Goal: Transaction & Acquisition: Purchase product/service

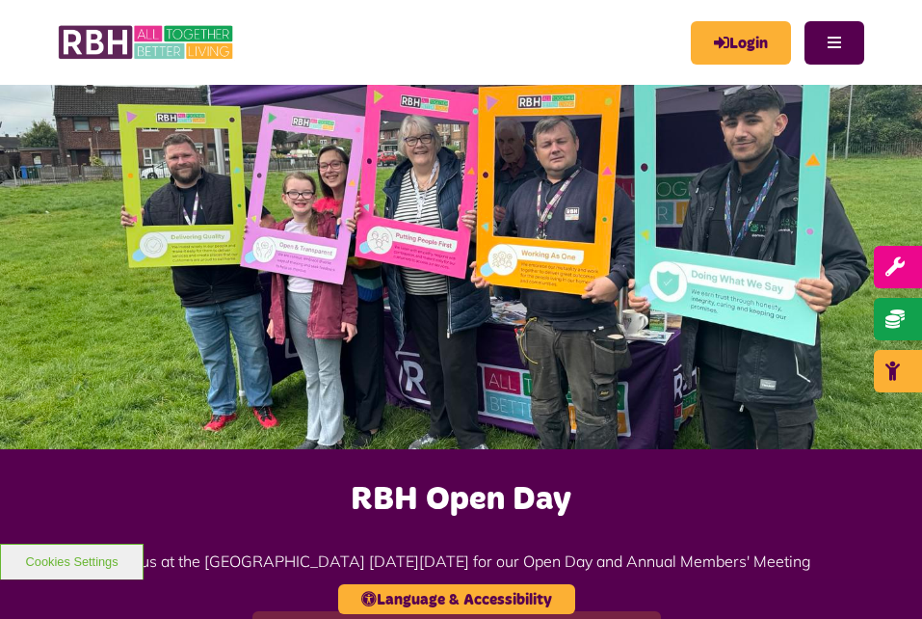
click at [752, 33] on link "Login" at bounding box center [741, 42] width 100 height 43
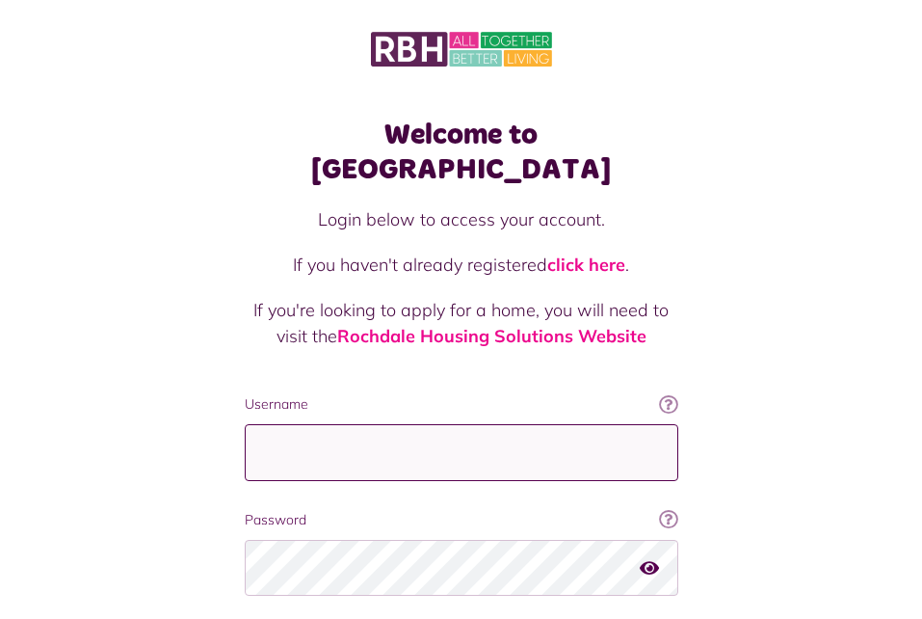
type input "**********"
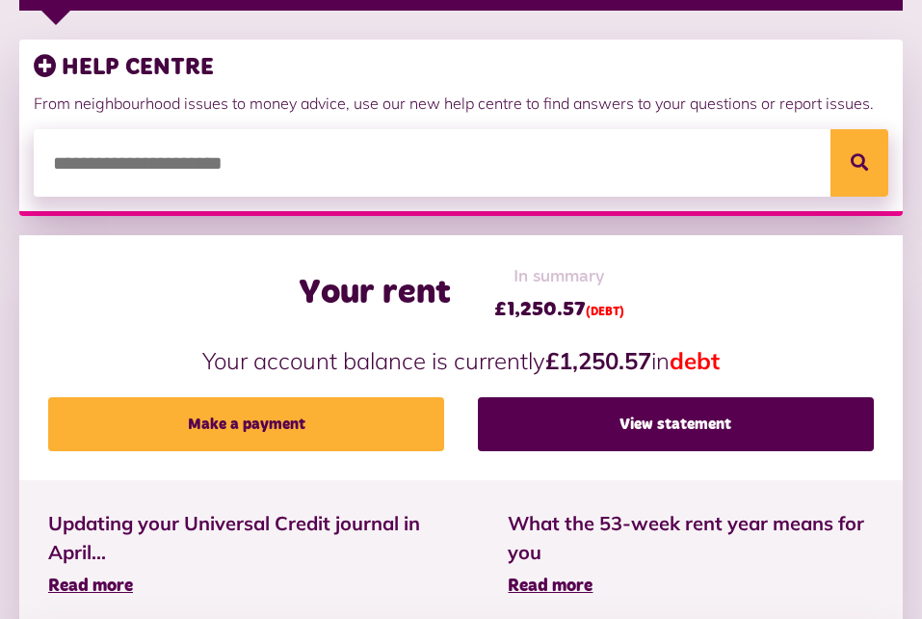
scroll to position [422, 0]
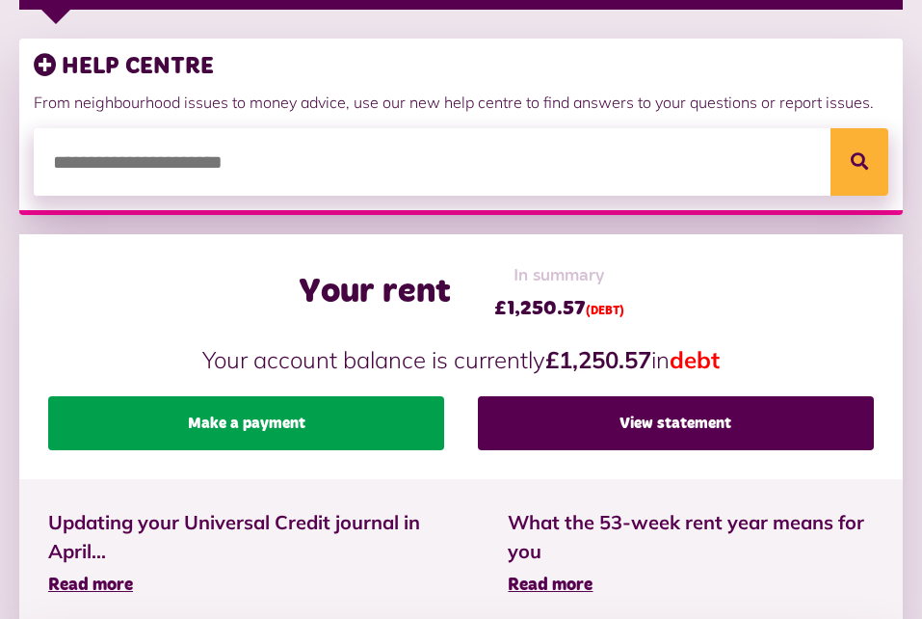
click at [346, 439] on link "Make a payment" at bounding box center [246, 423] width 396 height 54
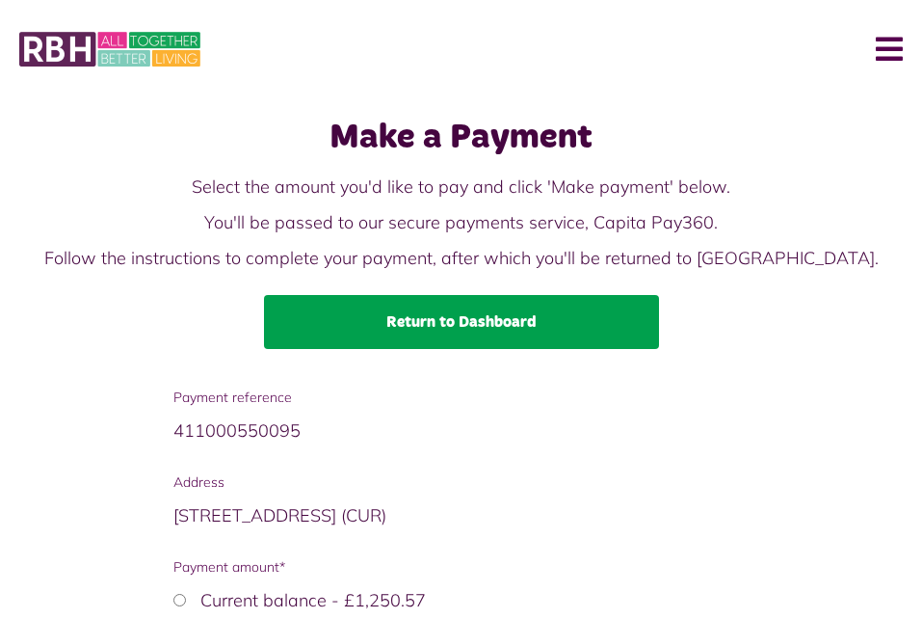
click at [444, 329] on link "Return to Dashboard" at bounding box center [461, 322] width 395 height 54
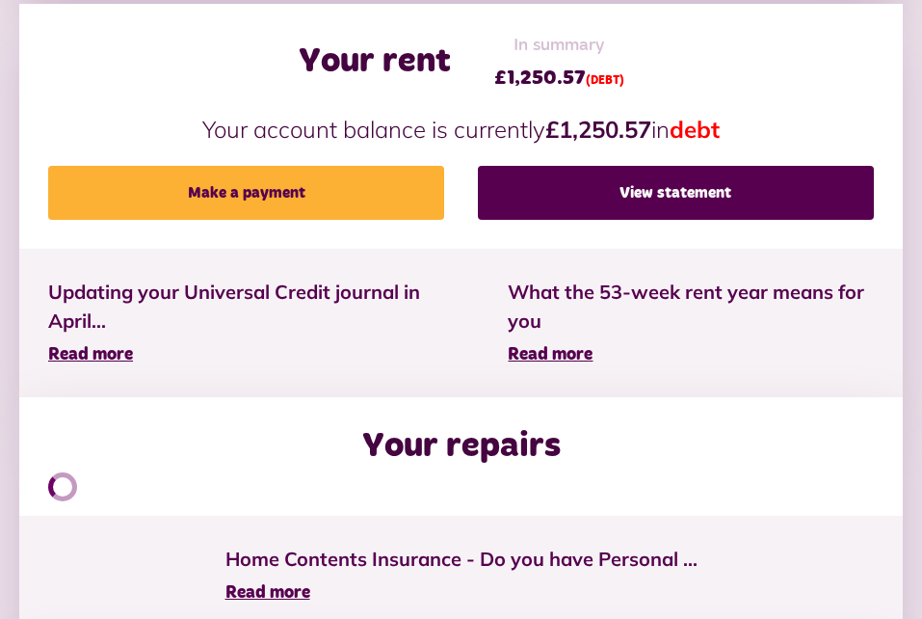
scroll to position [653, 0]
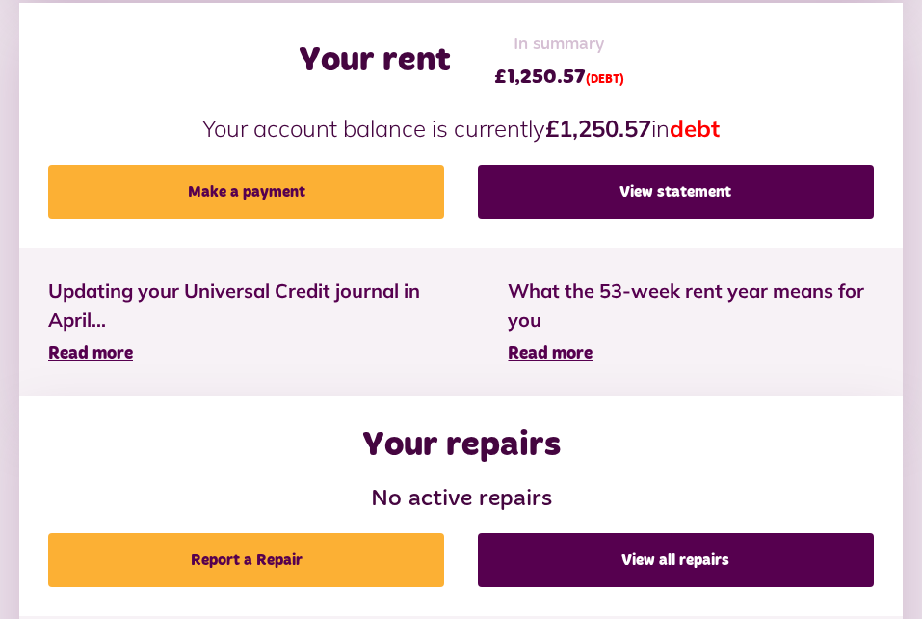
click at [398, 256] on li "Updating your Universal Credit journal in April... Read more" at bounding box center [249, 322] width 460 height 148
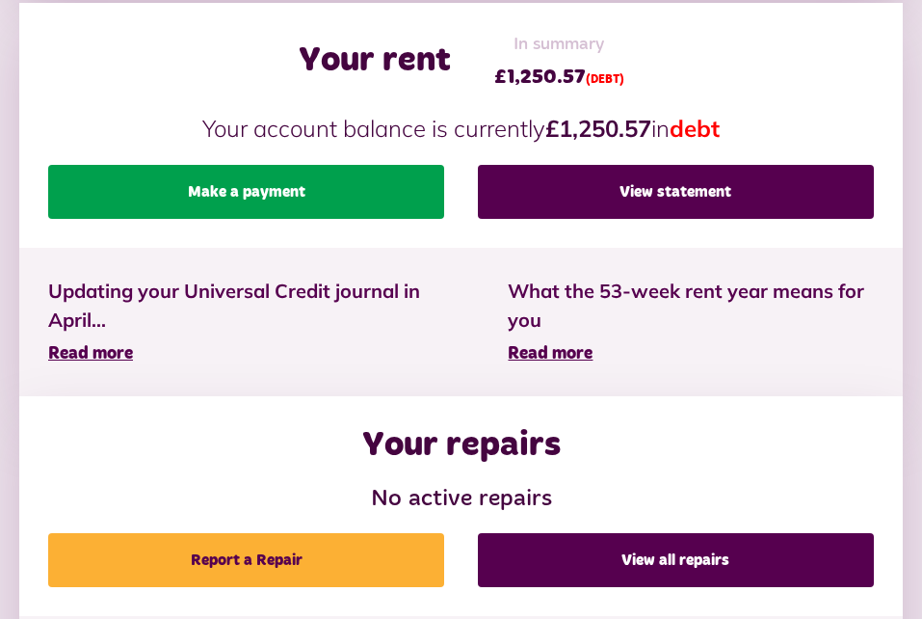
click at [328, 204] on link "Make a payment" at bounding box center [246, 192] width 396 height 54
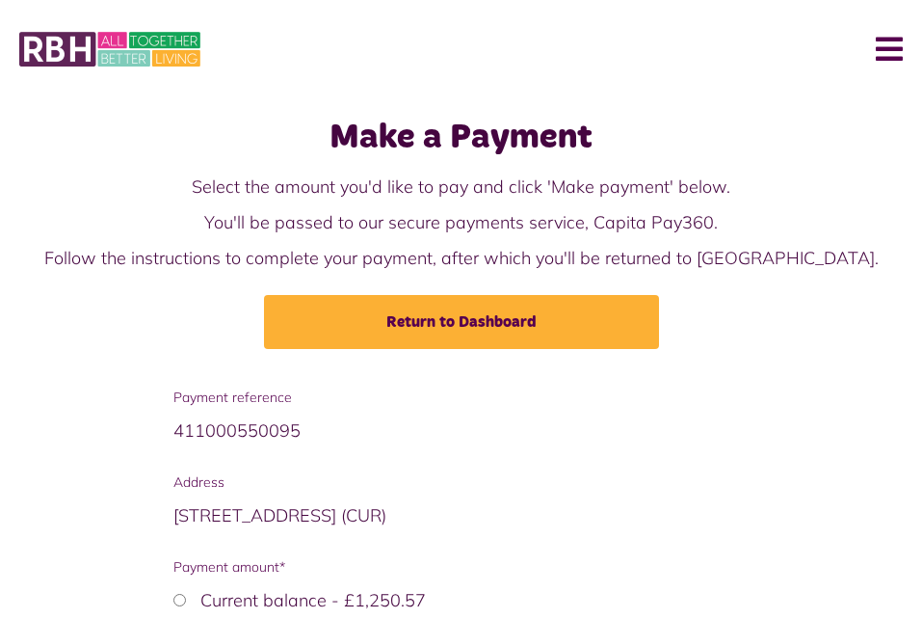
scroll to position [161, 0]
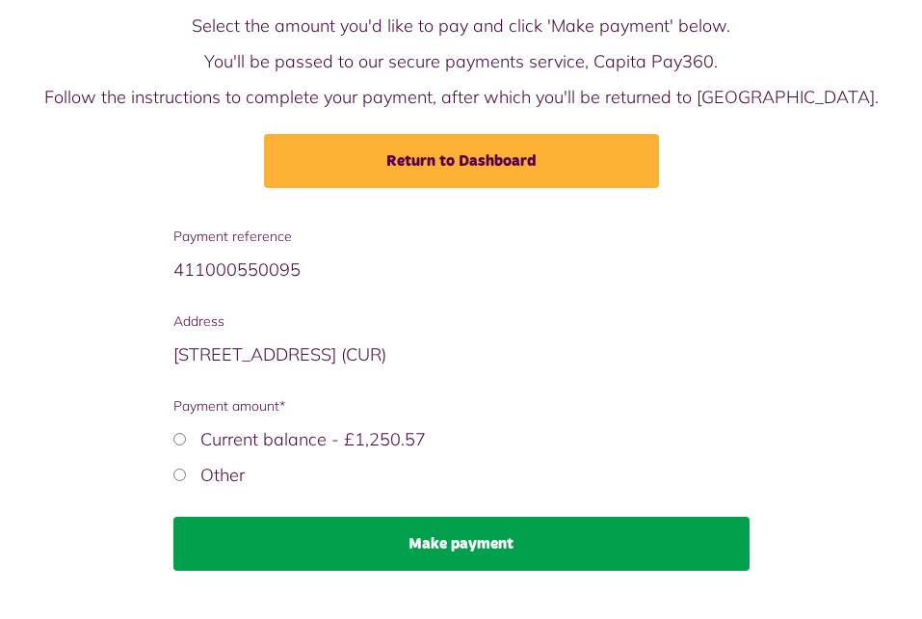
click at [493, 538] on button "Make payment" at bounding box center [461, 543] width 576 height 54
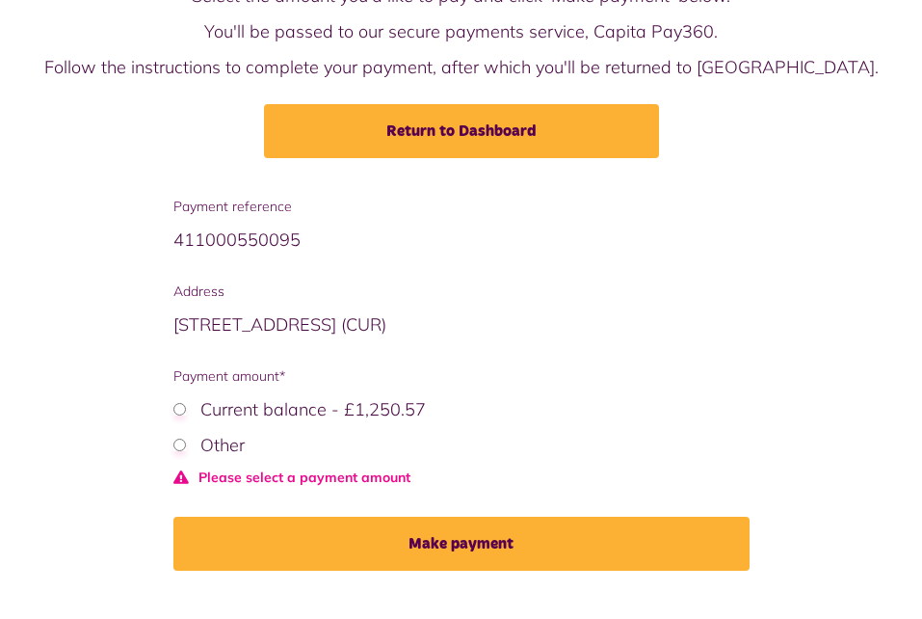
click at [179, 436] on div "Other" at bounding box center [461, 445] width 576 height 26
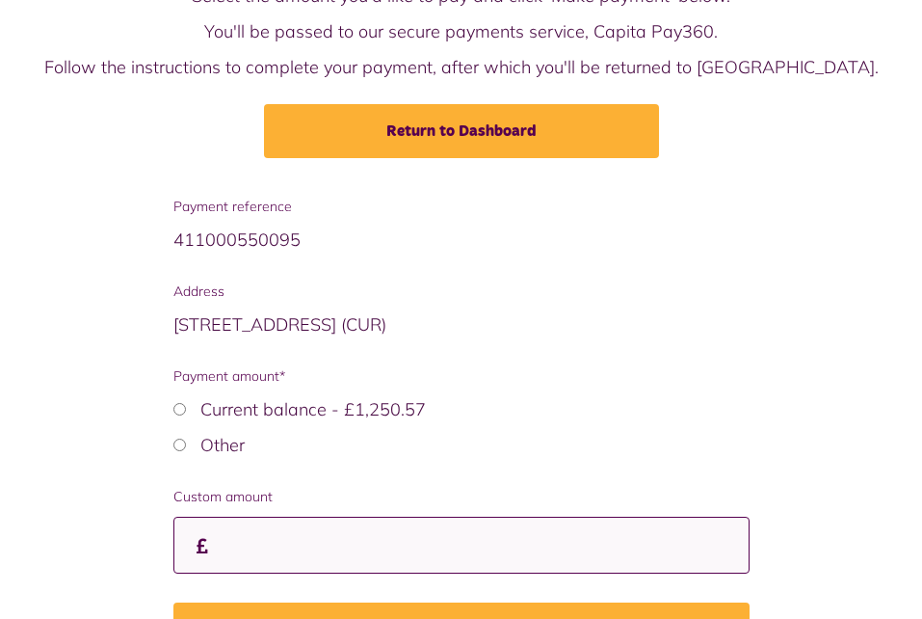
click at [434, 538] on input "Custom amount" at bounding box center [461, 544] width 576 height 57
click at [434, 538] on input "*" at bounding box center [461, 544] width 576 height 57
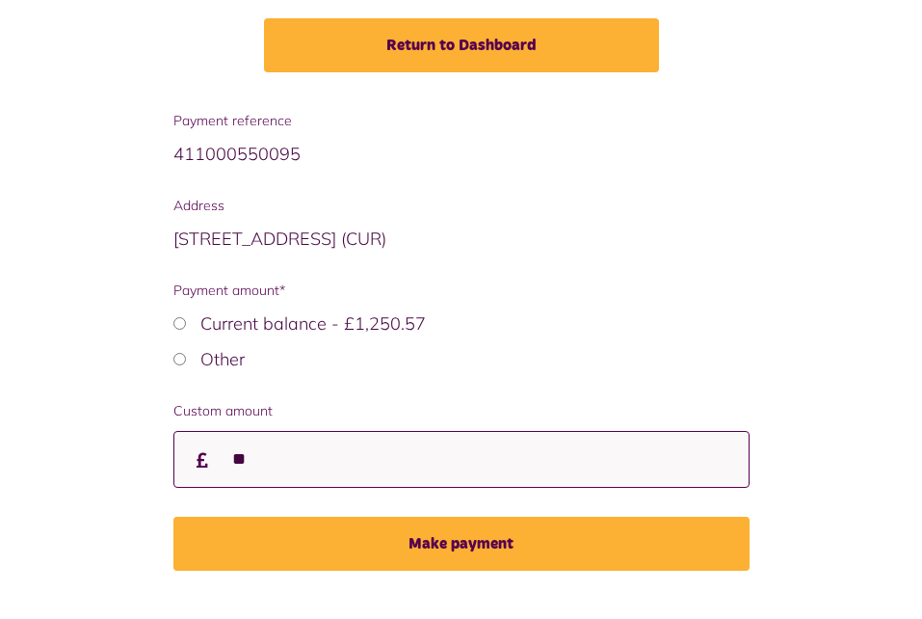
type input "**"
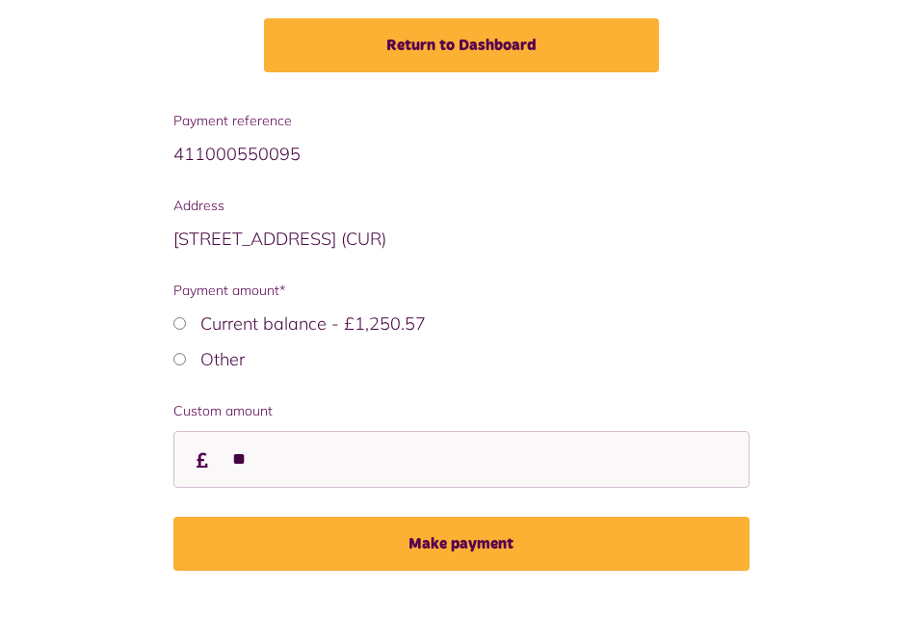
click at [434, 538] on button "Make payment" at bounding box center [461, 543] width 576 height 54
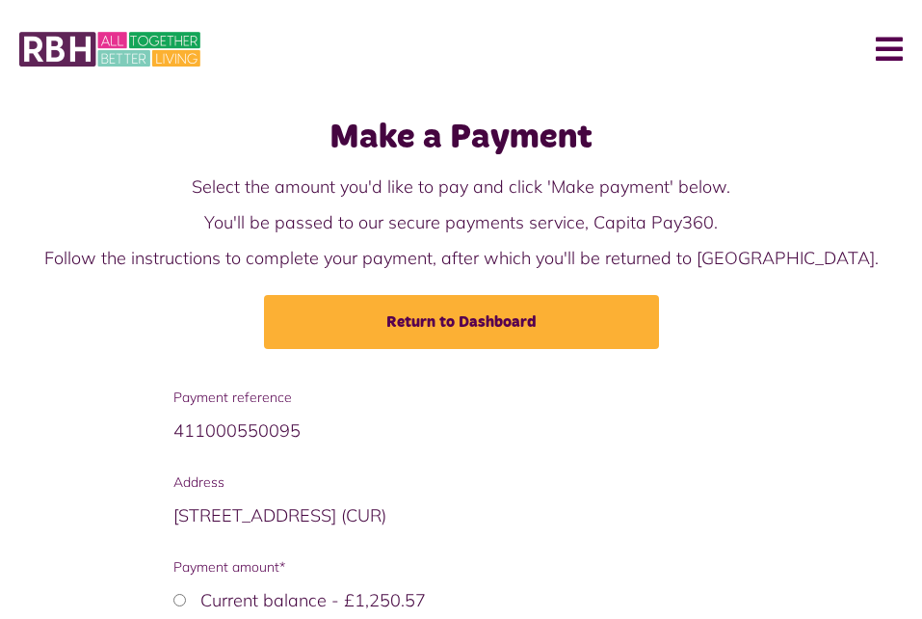
scroll to position [161, 0]
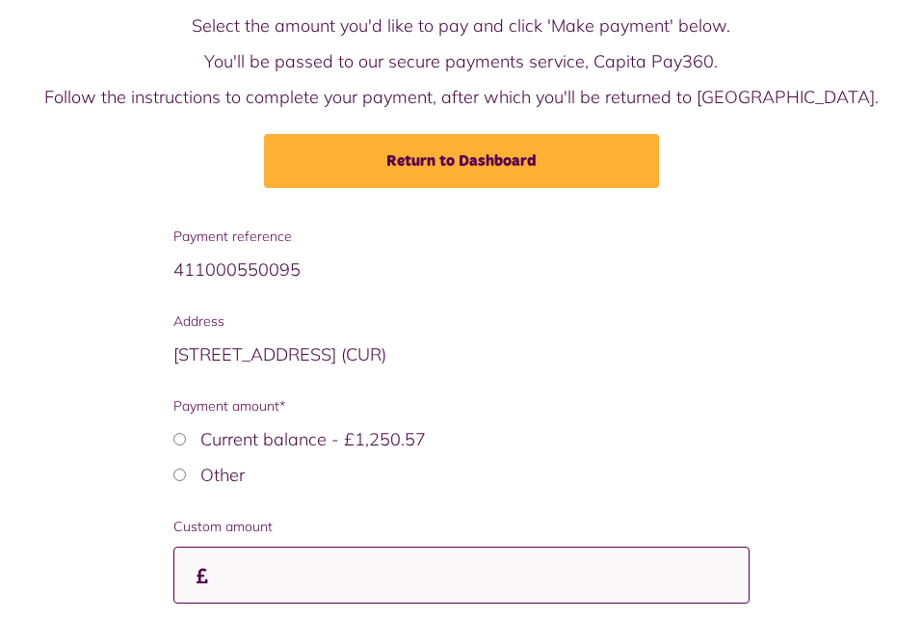
click at [390, 563] on input "Custom amount" at bounding box center [461, 574] width 576 height 57
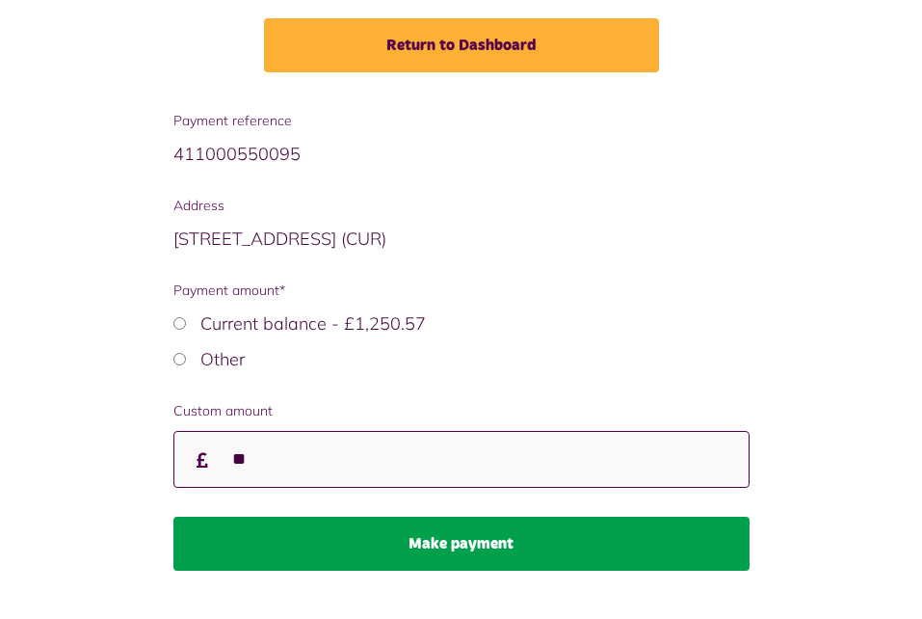
type input "*"
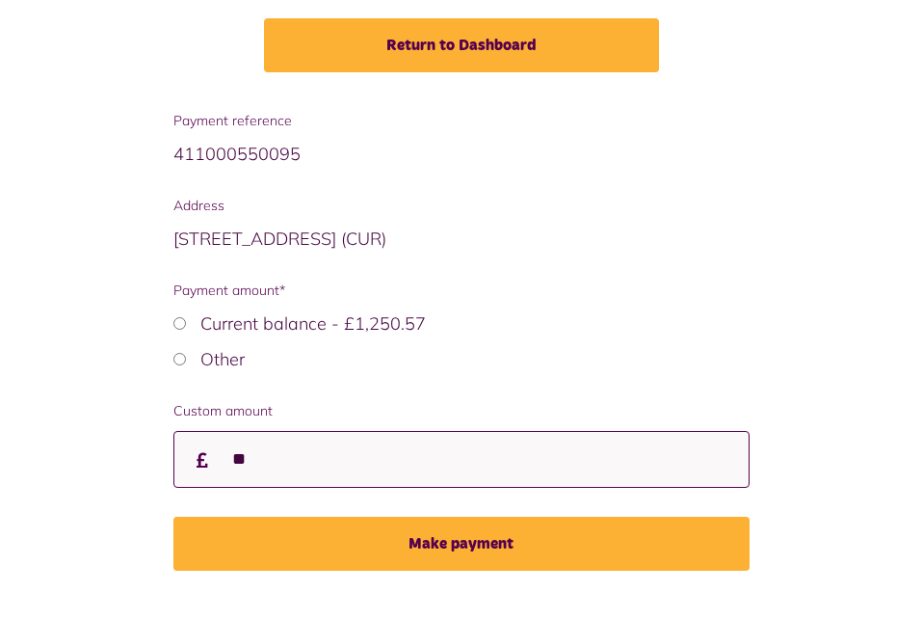
type input "*"
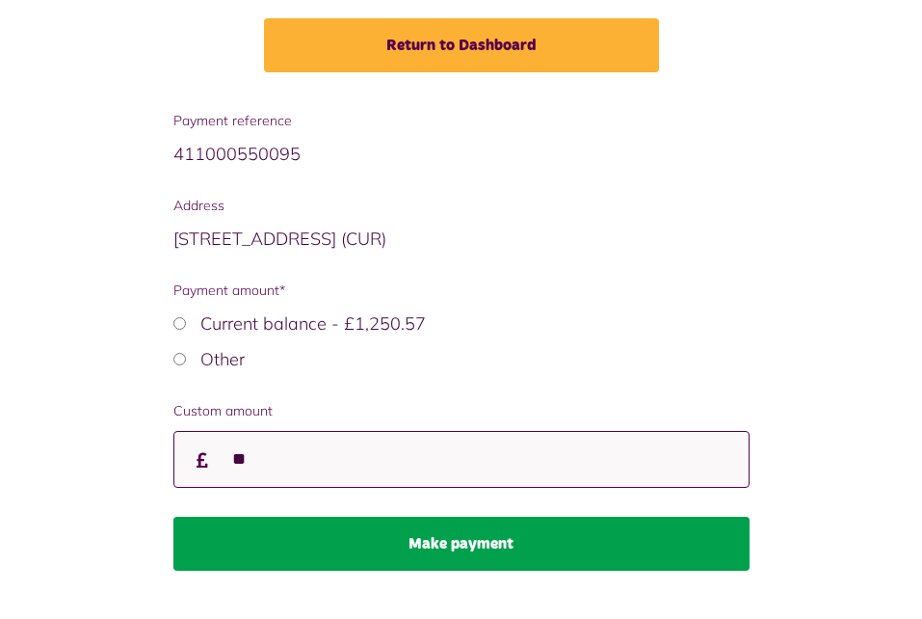
type input "**"
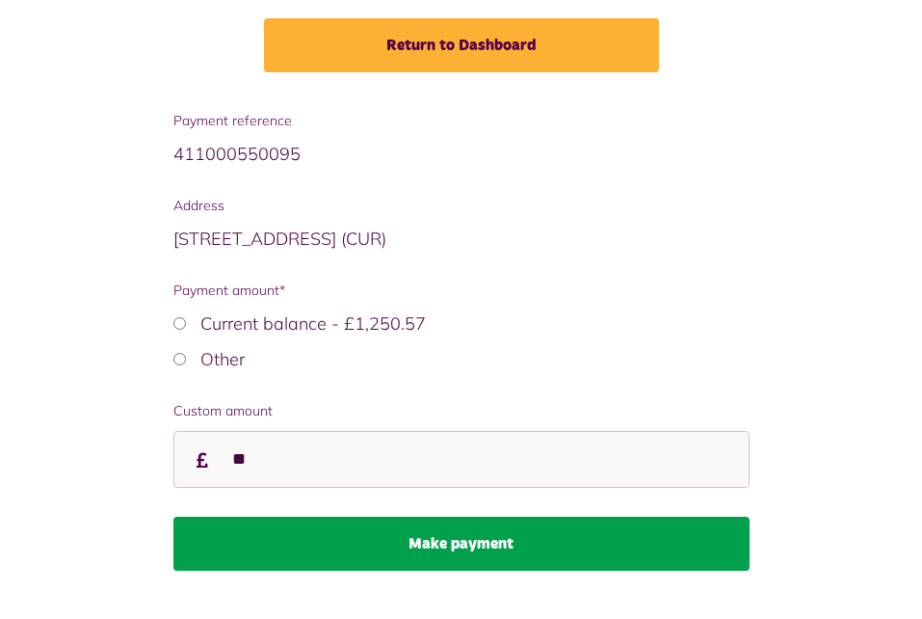
click at [474, 534] on button "Make payment" at bounding box center [461, 543] width 576 height 54
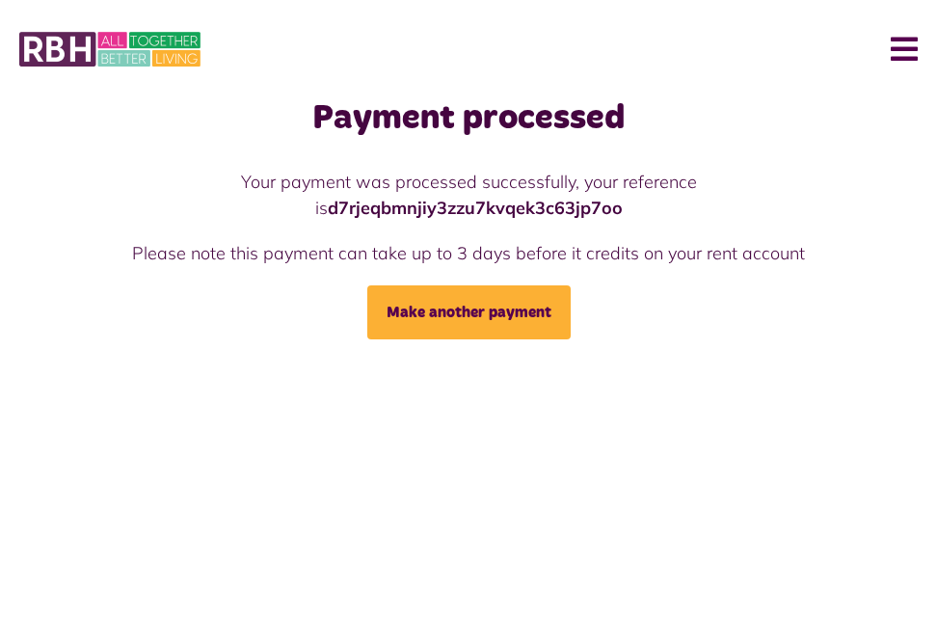
click at [913, 47] on button "Menu" at bounding box center [896, 49] width 41 height 60
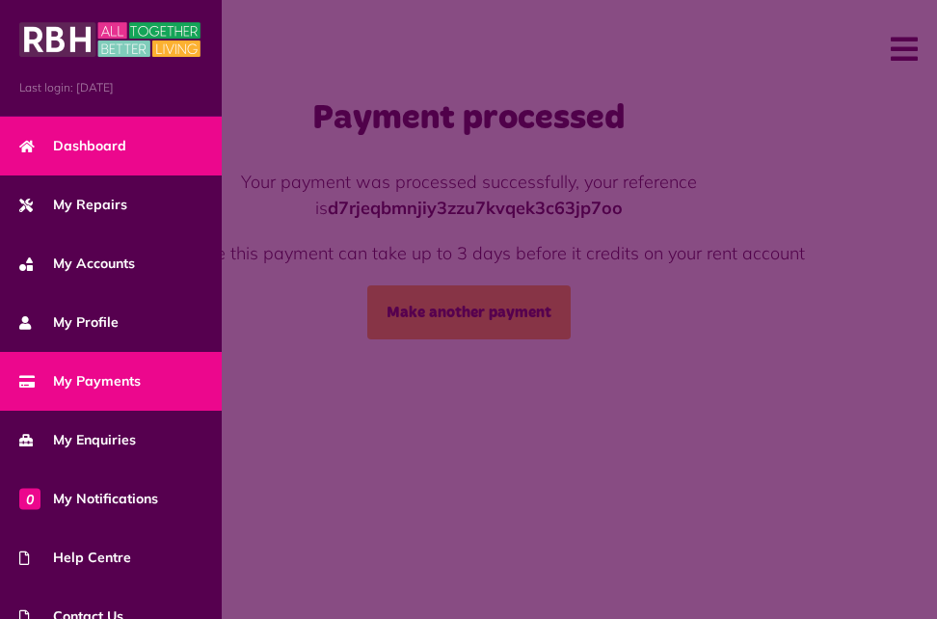
click at [117, 158] on link "Dashboard" at bounding box center [111, 146] width 222 height 59
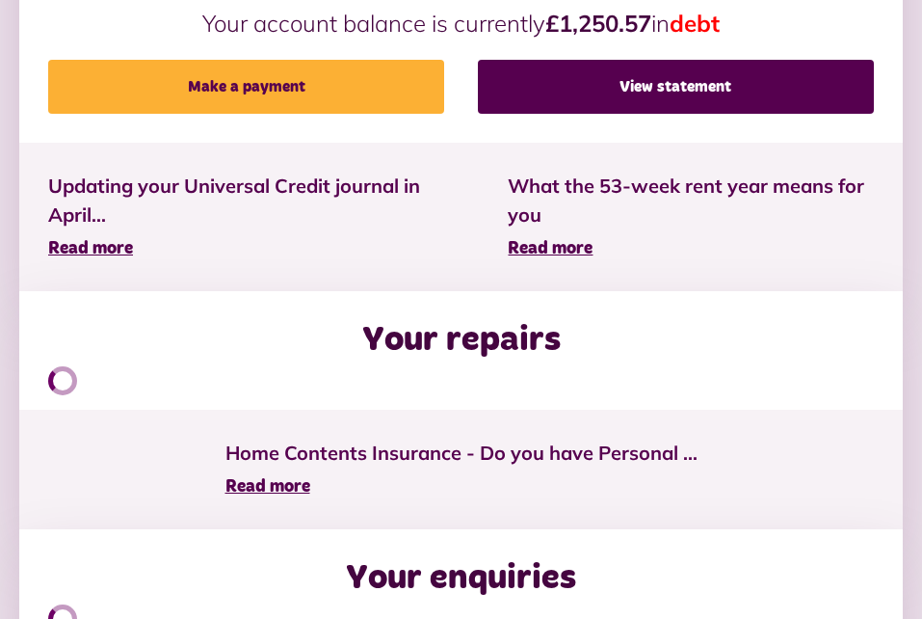
scroll to position [749, 0]
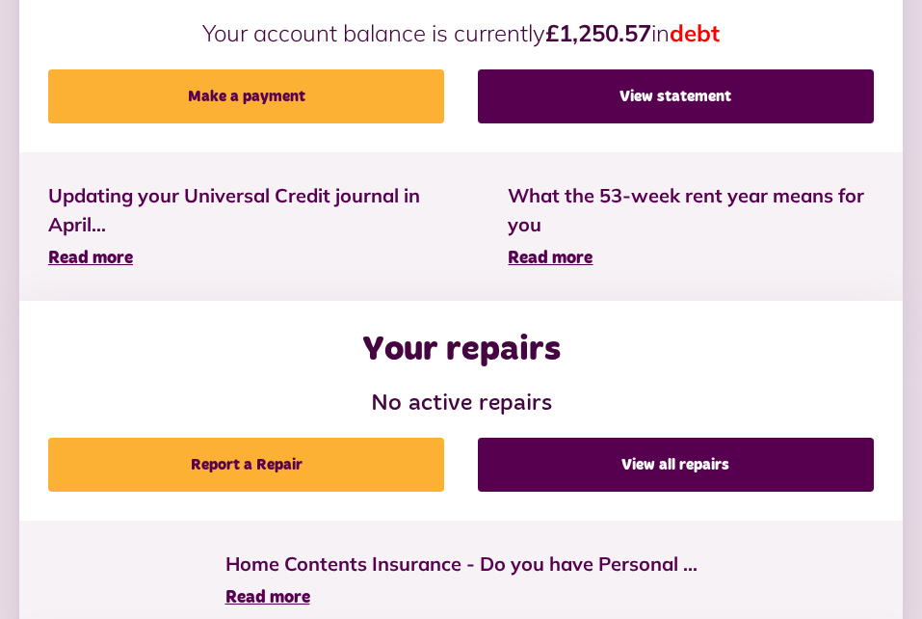
drag, startPoint x: 936, startPoint y: 82, endPoint x: 917, endPoint y: 84, distance: 18.4
click at [917, 84] on div "HELP CENTRE From neighbourhood issues to money advice, use our new help centre …" at bounding box center [461, 392] width 922 height 1361
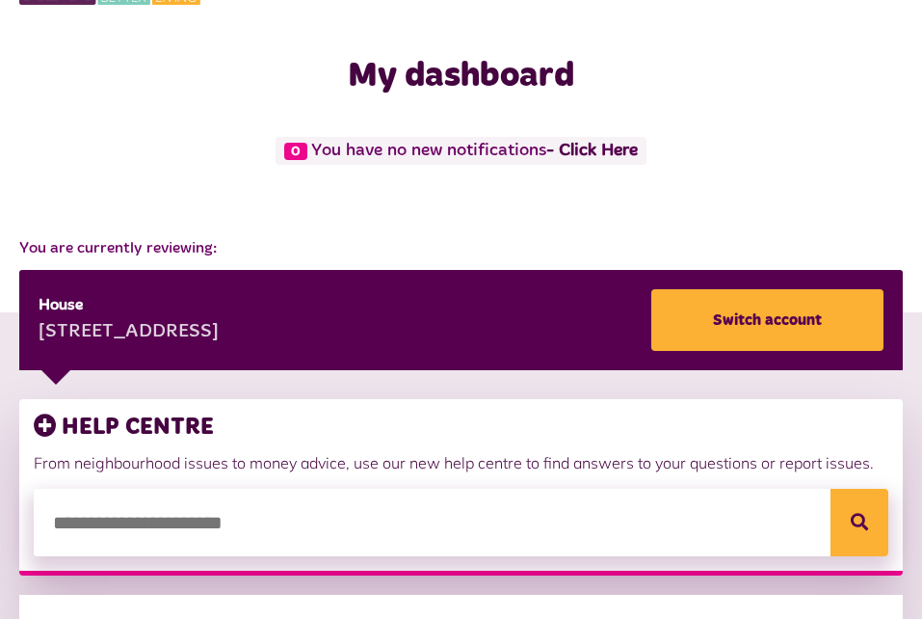
scroll to position [0, 0]
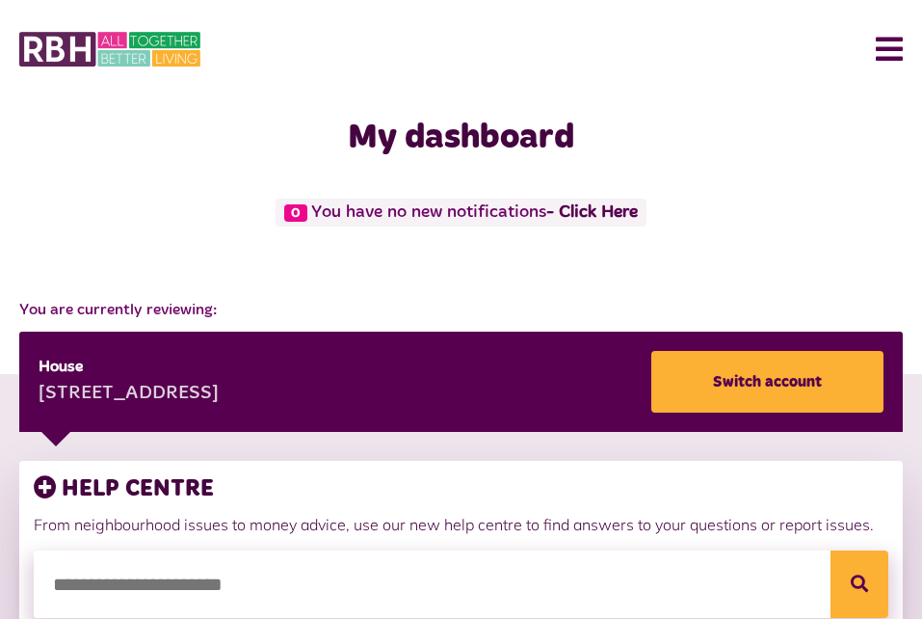
click at [882, 51] on button "Menu" at bounding box center [881, 49] width 41 height 60
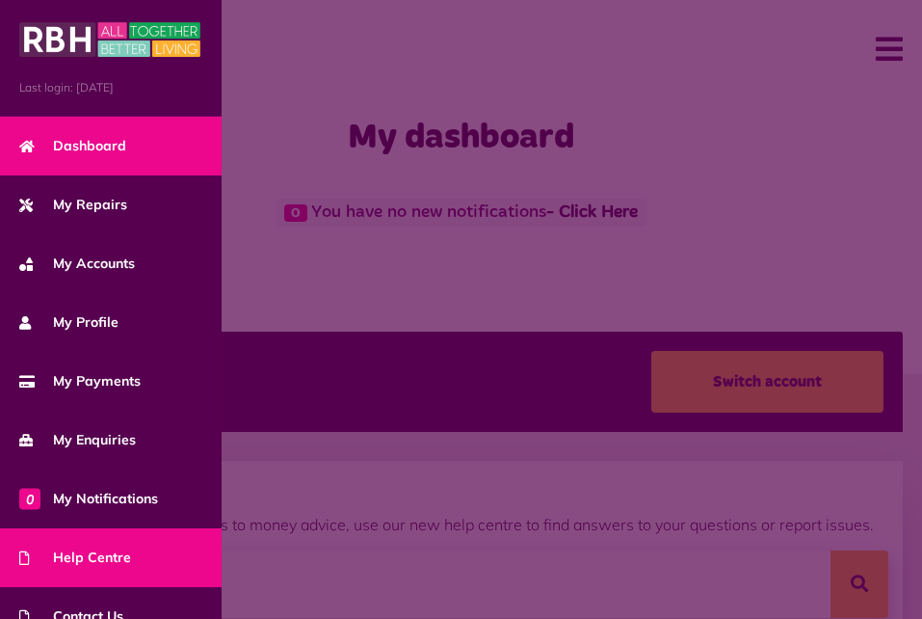
scroll to position [144, 0]
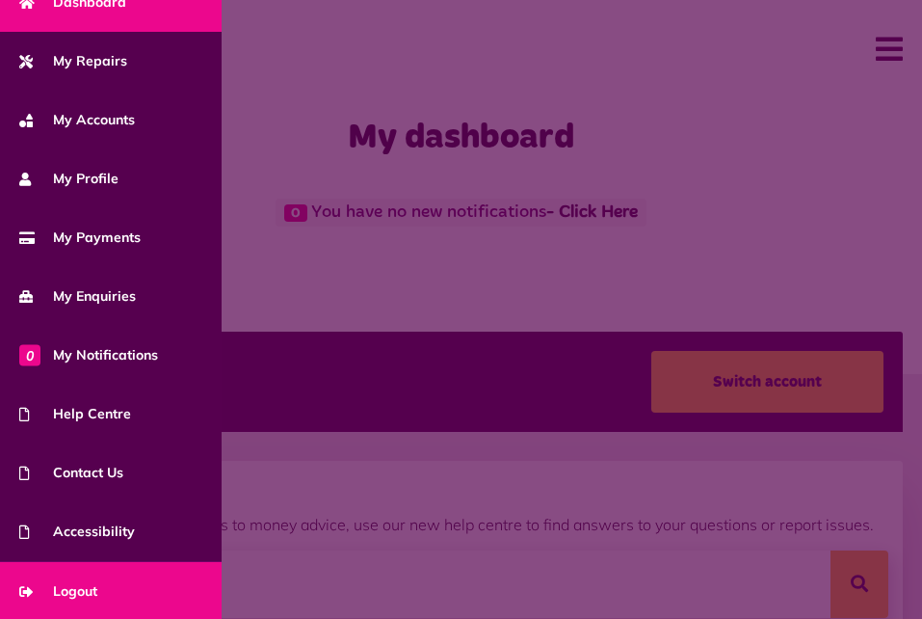
click at [90, 581] on span "Logout" at bounding box center [58, 591] width 78 height 20
